Goal: Navigation & Orientation: Find specific page/section

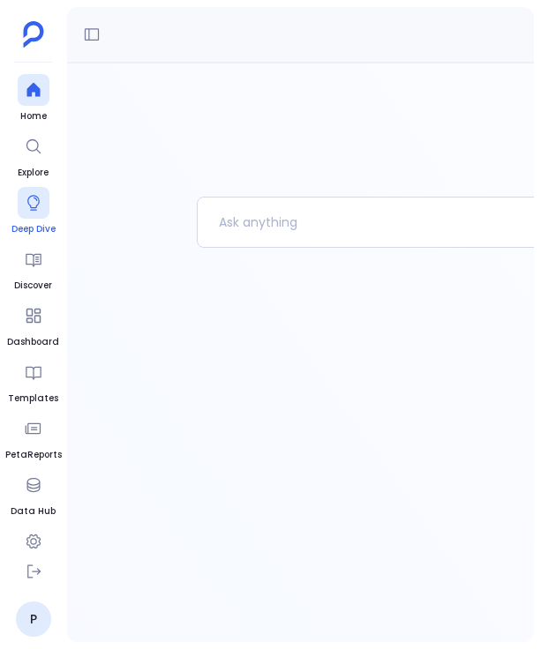
click at [32, 205] on icon at bounding box center [34, 203] width 18 height 18
click at [34, 618] on link "P" at bounding box center [33, 619] width 35 height 35
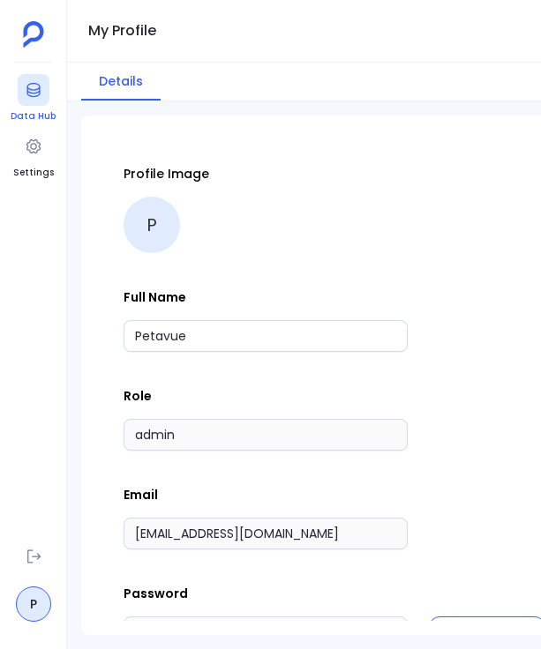
click at [29, 92] on icon at bounding box center [32, 90] width 13 height 14
